Goal: Information Seeking & Learning: Learn about a topic

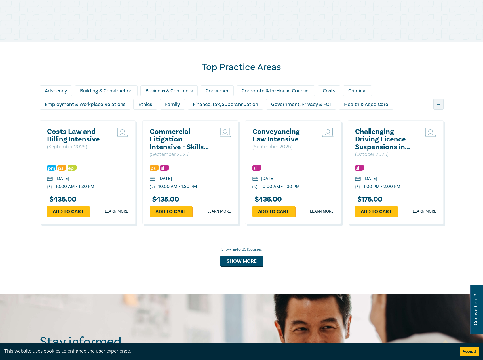
click at [78, 137] on h2 "Costs Law and Billing Intensive" at bounding box center [77, 135] width 61 height 15
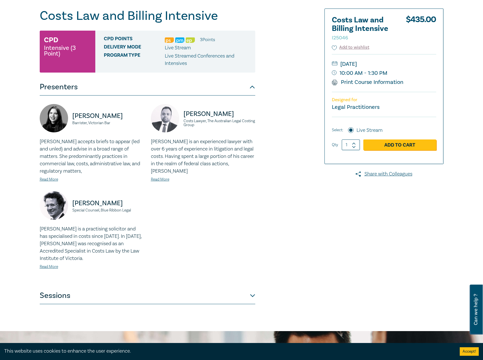
scroll to position [170, 0]
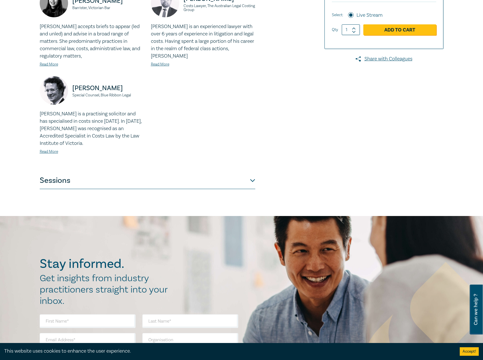
click at [151, 179] on button "Sessions" at bounding box center [148, 180] width 216 height 17
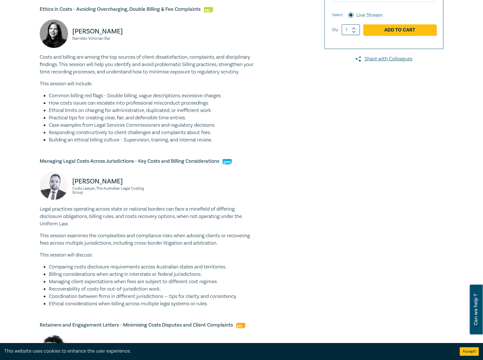
scroll to position [199, 0]
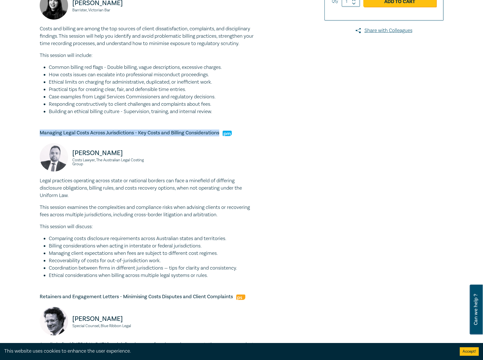
drag, startPoint x: 221, startPoint y: 134, endPoint x: 39, endPoint y: 130, distance: 182.0
click at [39, 130] on div "Costs Law and Billing Intensive I25046 CPD Intensive (3 Point) CPD Points 3 Poi…" at bounding box center [173, 168] width 274 height 607
copy h5 "Managing Legal Costs Across Jurisdictions - Key Costs and Billing Considerations"
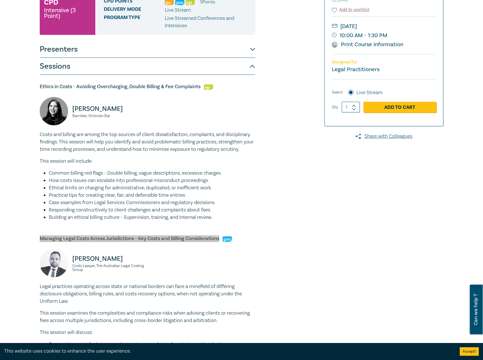
scroll to position [85, 0]
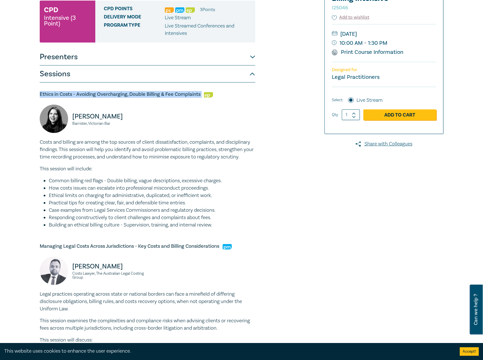
drag, startPoint x: 202, startPoint y: 94, endPoint x: 40, endPoint y: 91, distance: 162.4
click at [40, 91] on div "Ethics in Costs - Avoiding Overcharging, Double Billing & Fee Complaints Annabe…" at bounding box center [148, 334] width 216 height 502
copy h5 "Ethics in Costs - Avoiding Overcharging, Double Billing & Fee Complaints"
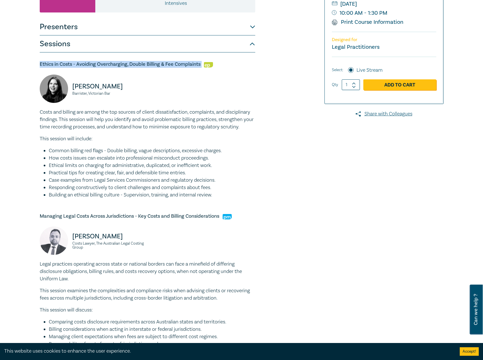
scroll to position [170, 0]
